Goal: Navigation & Orientation: Understand site structure

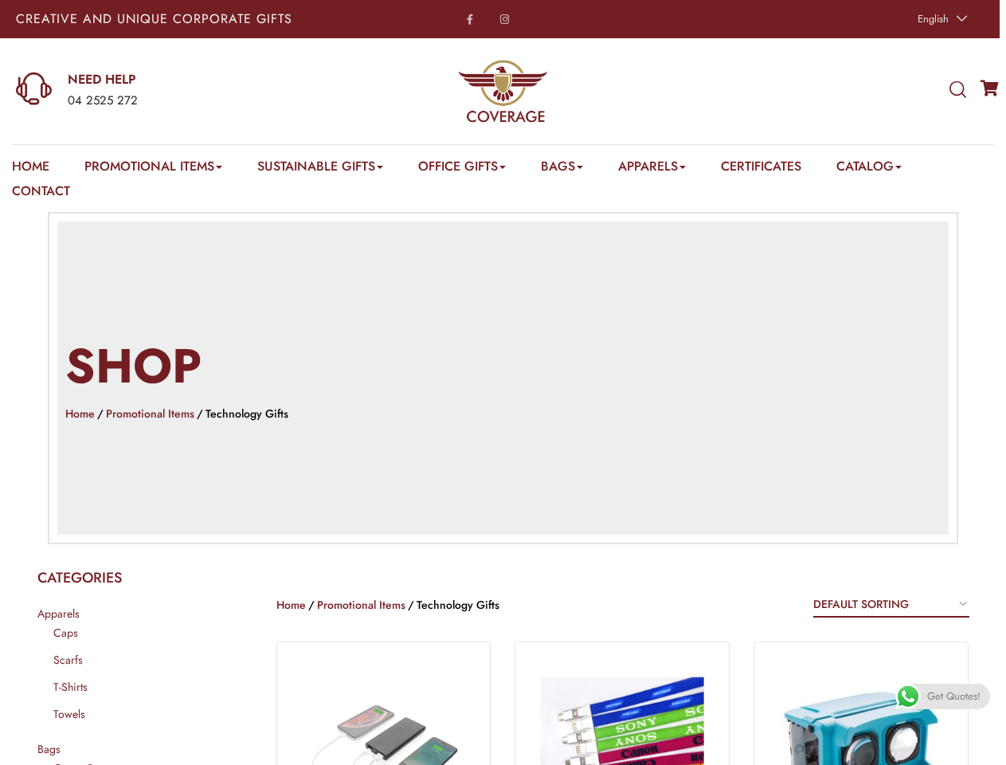
click at [503, 382] on h2 "Shop" at bounding box center [503, 366] width 876 height 67
click at [940, 19] on span "English" at bounding box center [933, 18] width 31 height 15
click at [171, 91] on div "04 2525 272" at bounding box center [198, 101] width 260 height 21
click at [958, 90] on icon at bounding box center [958, 90] width 17 height 18
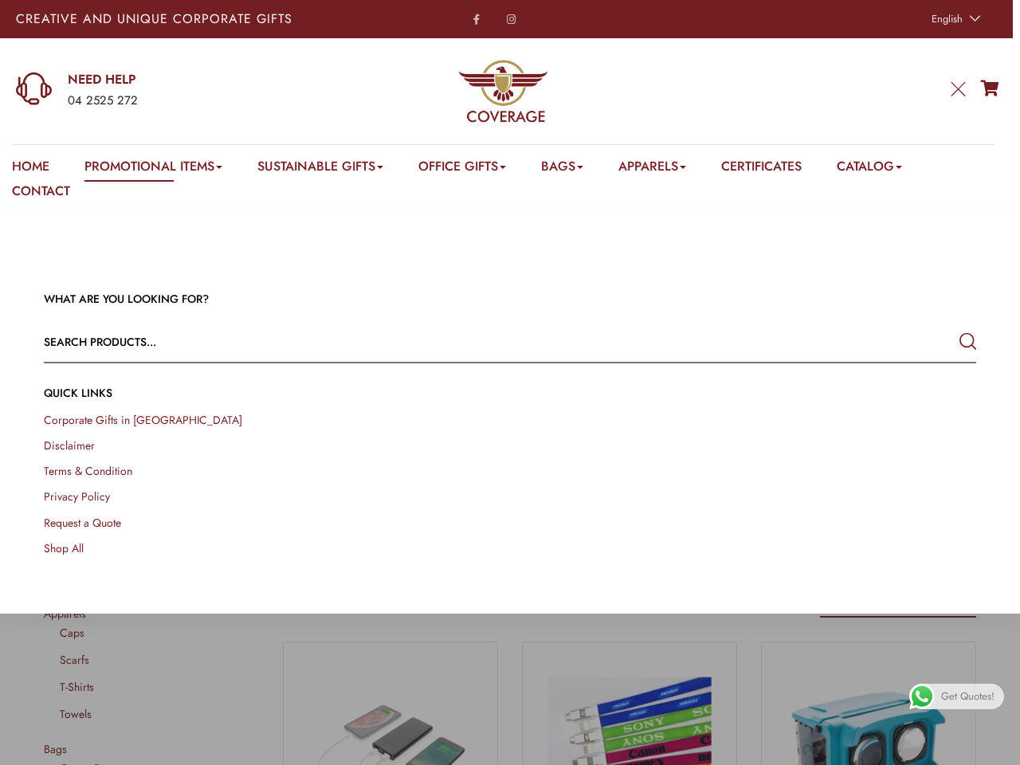
click at [155, 169] on link "Promotional Items" at bounding box center [153, 169] width 138 height 25
click at [471, 169] on link "Office Gifts" at bounding box center [462, 169] width 88 height 25
click at [574, 169] on link "Bags" at bounding box center [562, 169] width 42 height 25
click at [668, 169] on link "Apparels" at bounding box center [652, 169] width 68 height 25
click at [889, 169] on link "Catalog" at bounding box center [869, 169] width 65 height 25
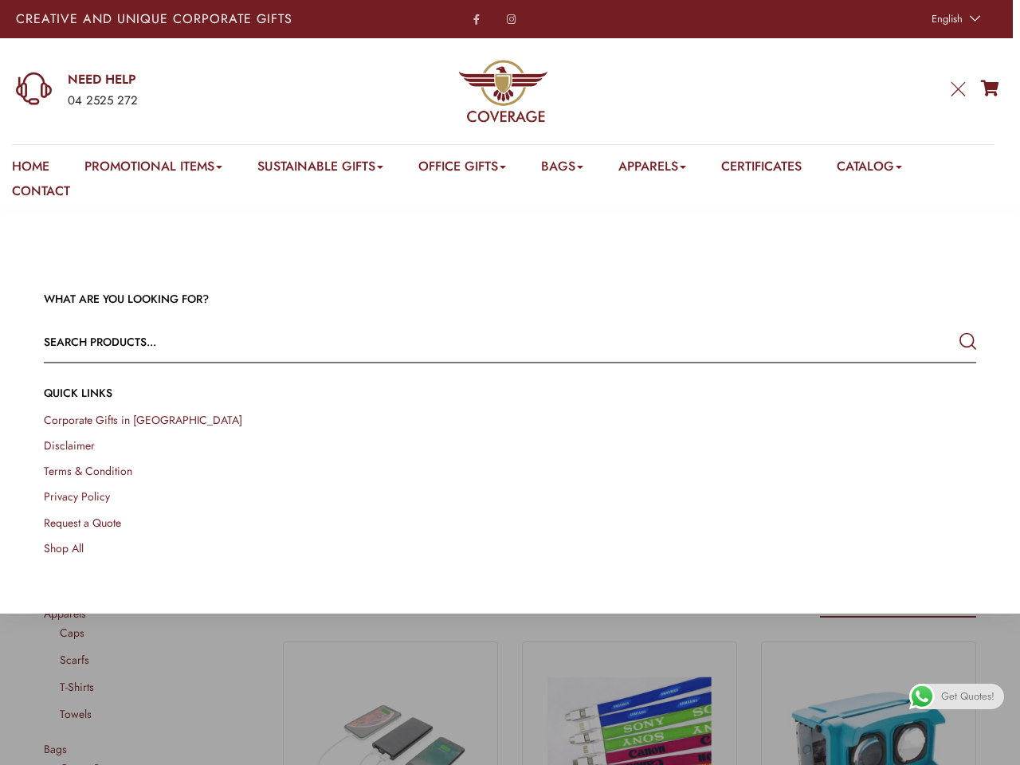
click at [988, 747] on link at bounding box center [1002, 747] width 36 height 36
